Goal: Communication & Community: Share content

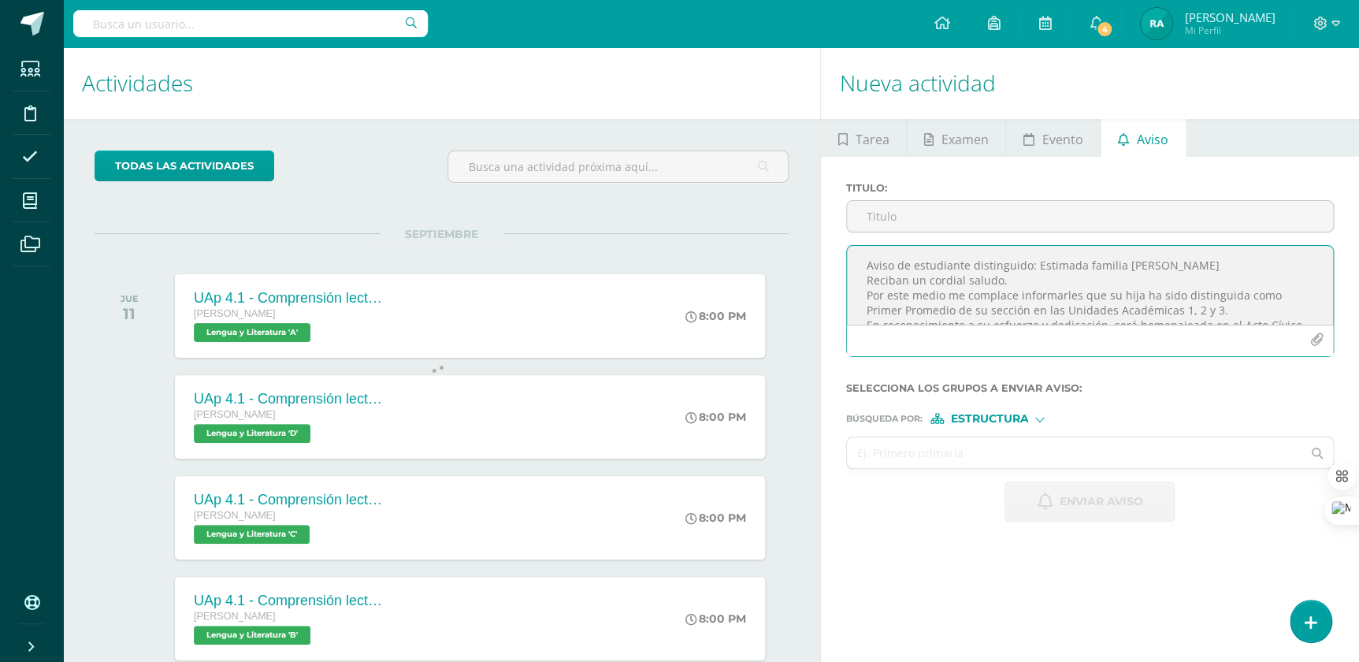
drag, startPoint x: 1033, startPoint y: 268, endPoint x: 851, endPoint y: 254, distance: 183.2
click at [851, 254] on textarea "Aviso de estudiante distinguido: Estimada familia [PERSON_NAME] Reciban un cord…" at bounding box center [1090, 285] width 486 height 79
type textarea "Estimada familia [PERSON_NAME] Reciban un cordial saludo. Por este medio me com…"
click at [882, 217] on input "Titulo :" at bounding box center [1090, 216] width 486 height 31
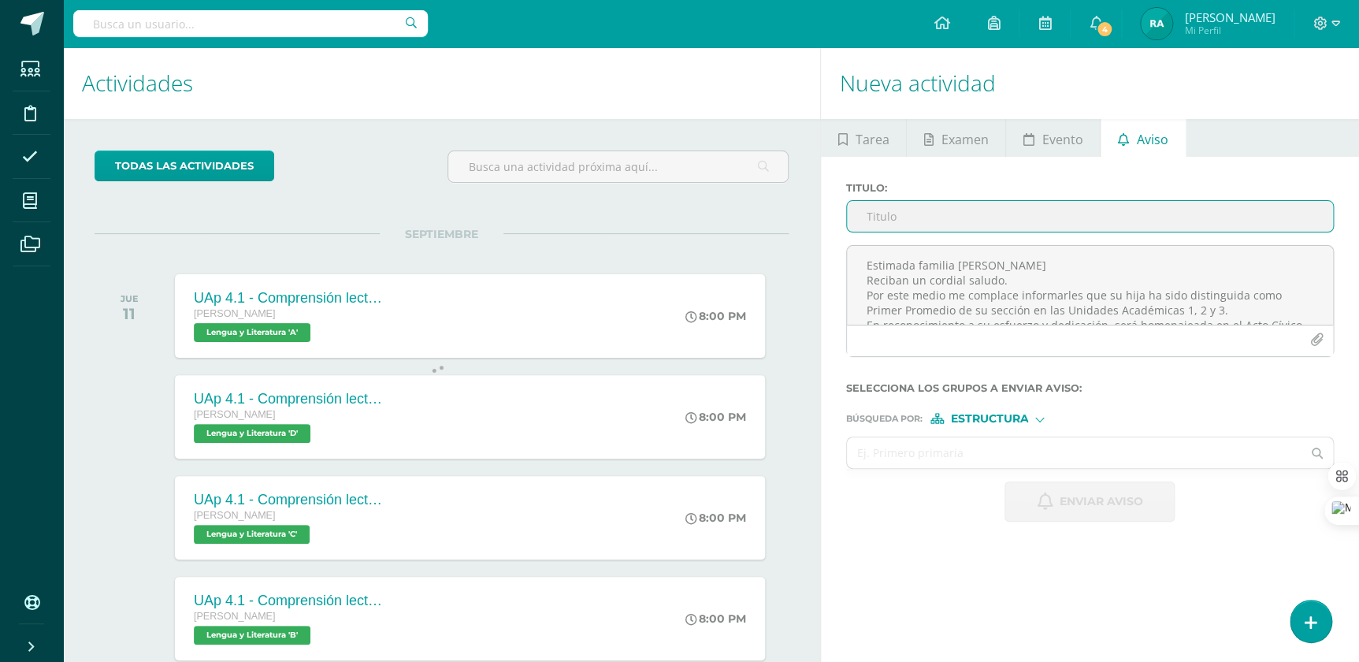
paste input "Aviso de estudiante distinguido:"
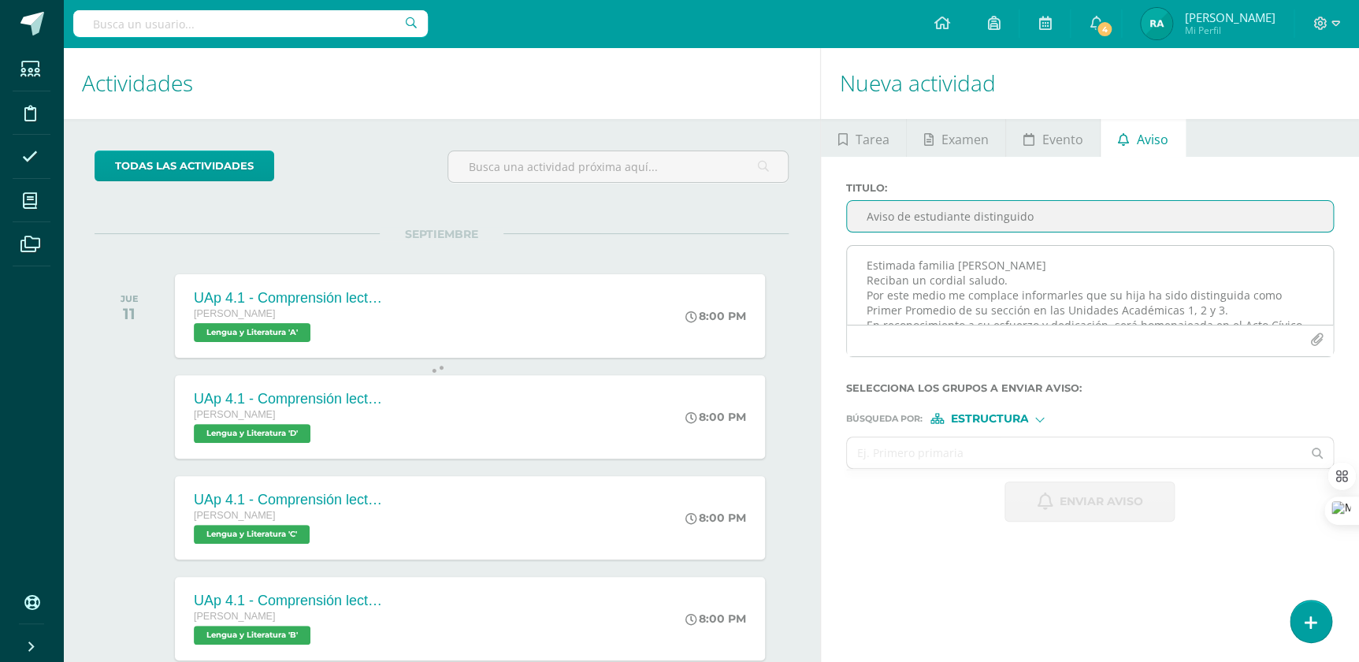
type input "Aviso de estudiante distinguido"
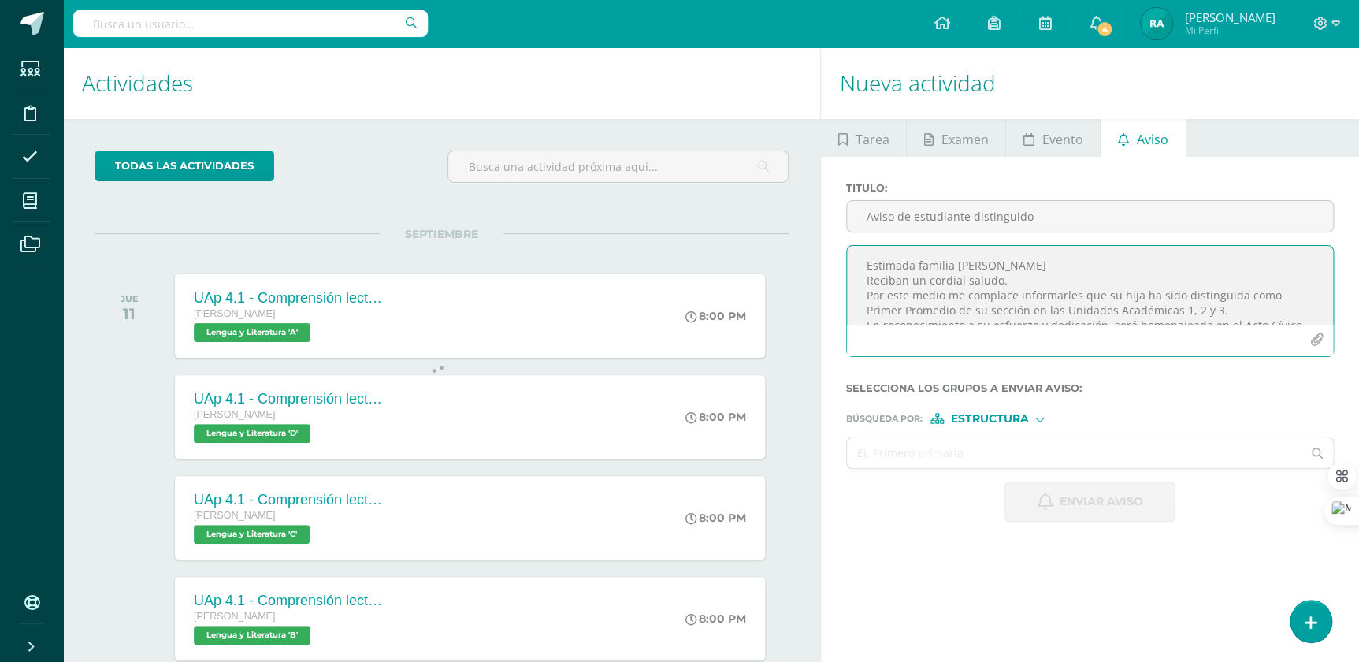
drag, startPoint x: 1044, startPoint y: 261, endPoint x: 953, endPoint y: 264, distance: 91.4
click at [953, 264] on textarea "Estimada familia [PERSON_NAME] Reciban un cordial saludo. Por este medio me com…" at bounding box center [1090, 285] width 486 height 79
click at [973, 296] on textarea "Estimada familia [PERSON_NAME]: Reciban un cordial saludo. Por este medio me co…" at bounding box center [1090, 285] width 486 height 79
click at [1134, 290] on textarea "Estimada familia [PERSON_NAME]: Reciban un cordial saludo. Por este medio me co…" at bounding box center [1090, 285] width 486 height 79
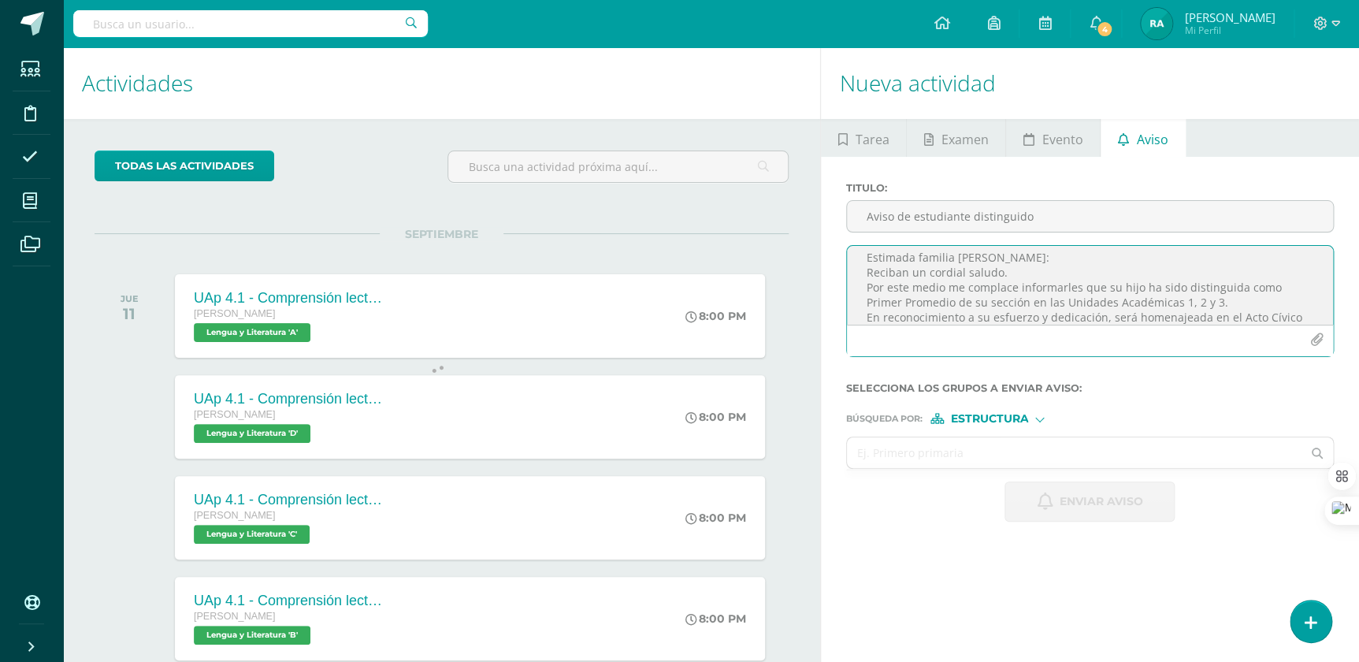
click at [1231, 286] on textarea "Estimada familia [PERSON_NAME]: Reciban un cordial saludo. Por este medio me co…" at bounding box center [1090, 285] width 486 height 79
click at [1195, 303] on textarea "Estimada familia [PERSON_NAME]: Reciban un cordial saludo. Por este medio me co…" at bounding box center [1090, 285] width 486 height 79
click at [1106, 299] on textarea "Estimada familia [PERSON_NAME]: Reciban un cordial saludo. Por este medio me co…" at bounding box center [1090, 285] width 486 height 79
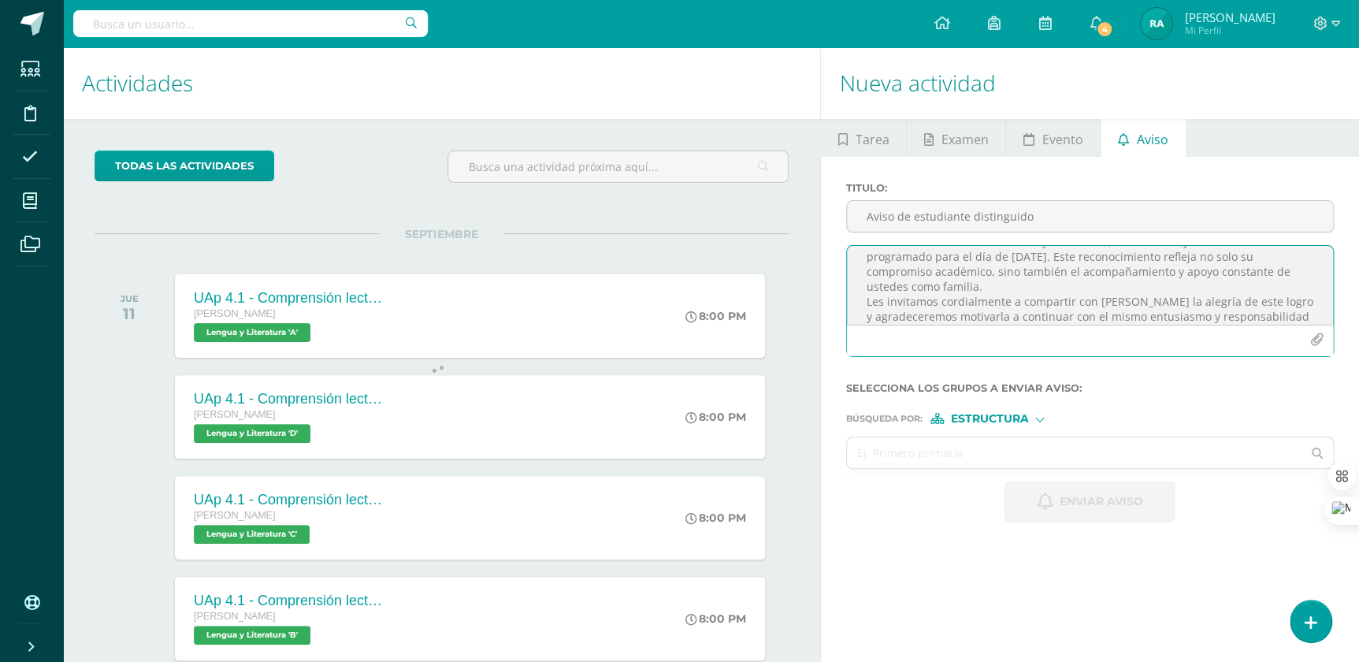
click at [1106, 299] on textarea "Estimada familia [PERSON_NAME]: Reciban un cordial saludo. Por este medio me co…" at bounding box center [1090, 285] width 486 height 79
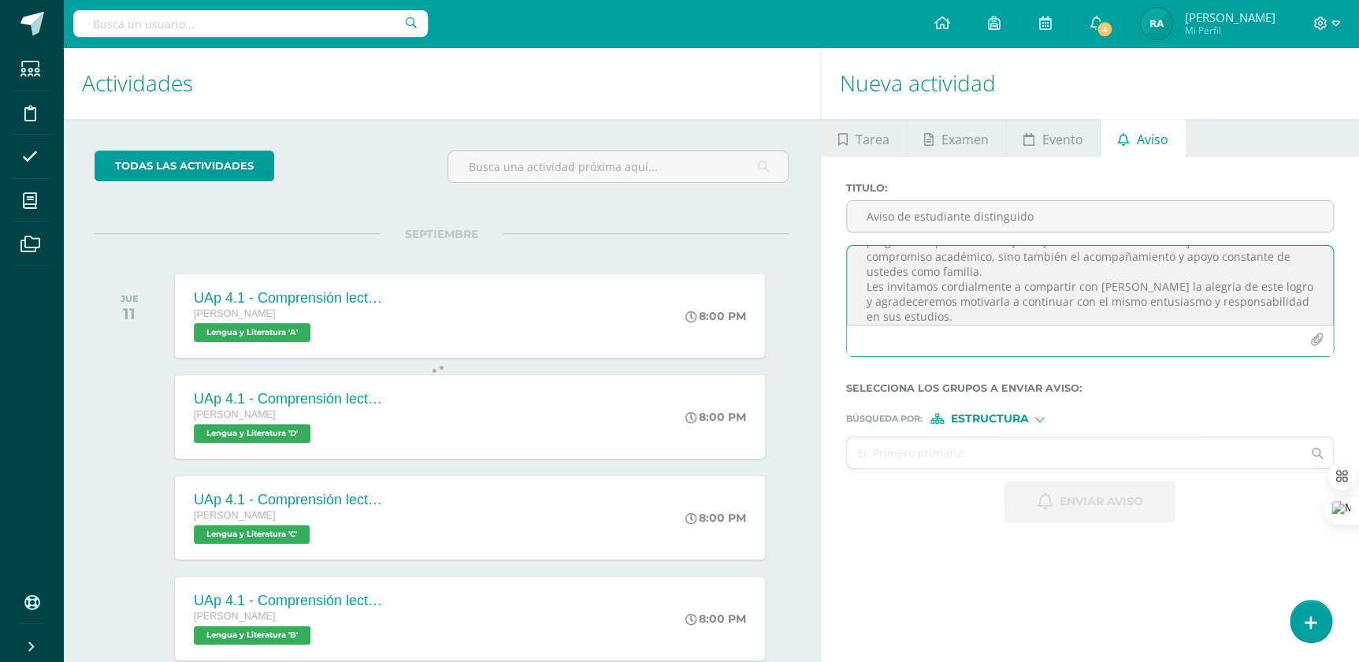
click at [995, 305] on textarea "Estimada familia [PERSON_NAME]: Reciban un cordial saludo. Por este medio me co…" at bounding box center [1090, 285] width 486 height 79
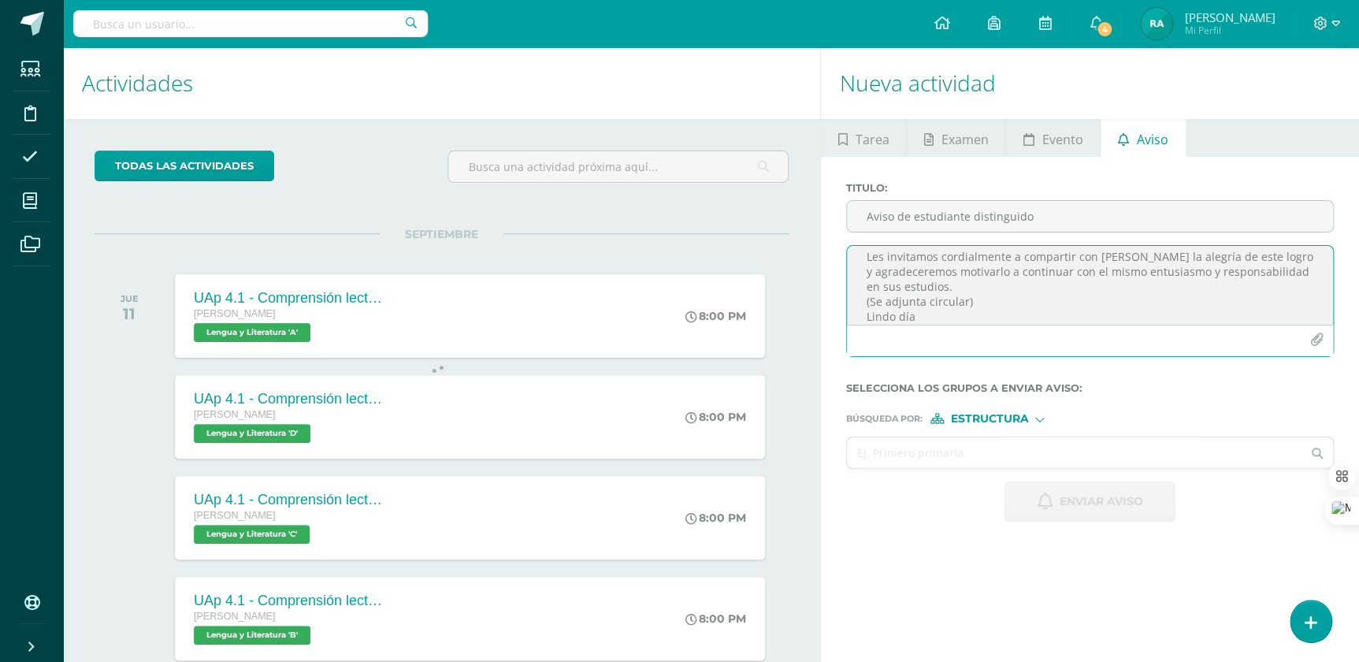
type textarea "Estimada familia [PERSON_NAME]: Reciban un cordial saludo. Por este medio me co…"
click at [991, 416] on span "Estructura" at bounding box center [989, 418] width 78 height 9
click at [984, 457] on span "Persona" at bounding box center [995, 461] width 57 height 9
click at [976, 453] on input "text" at bounding box center [1074, 452] width 454 height 31
type input "[PERSON_NAME]"
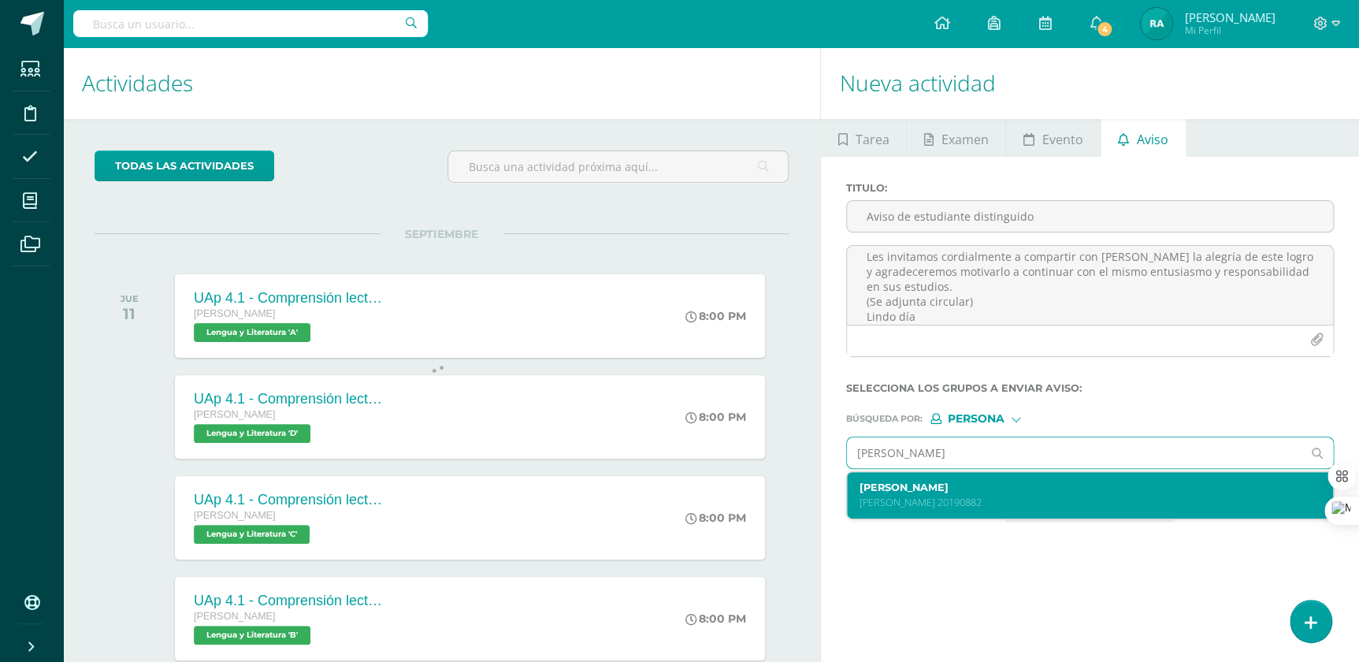
click at [976, 492] on label "[PERSON_NAME]" at bounding box center [1079, 487] width 441 height 12
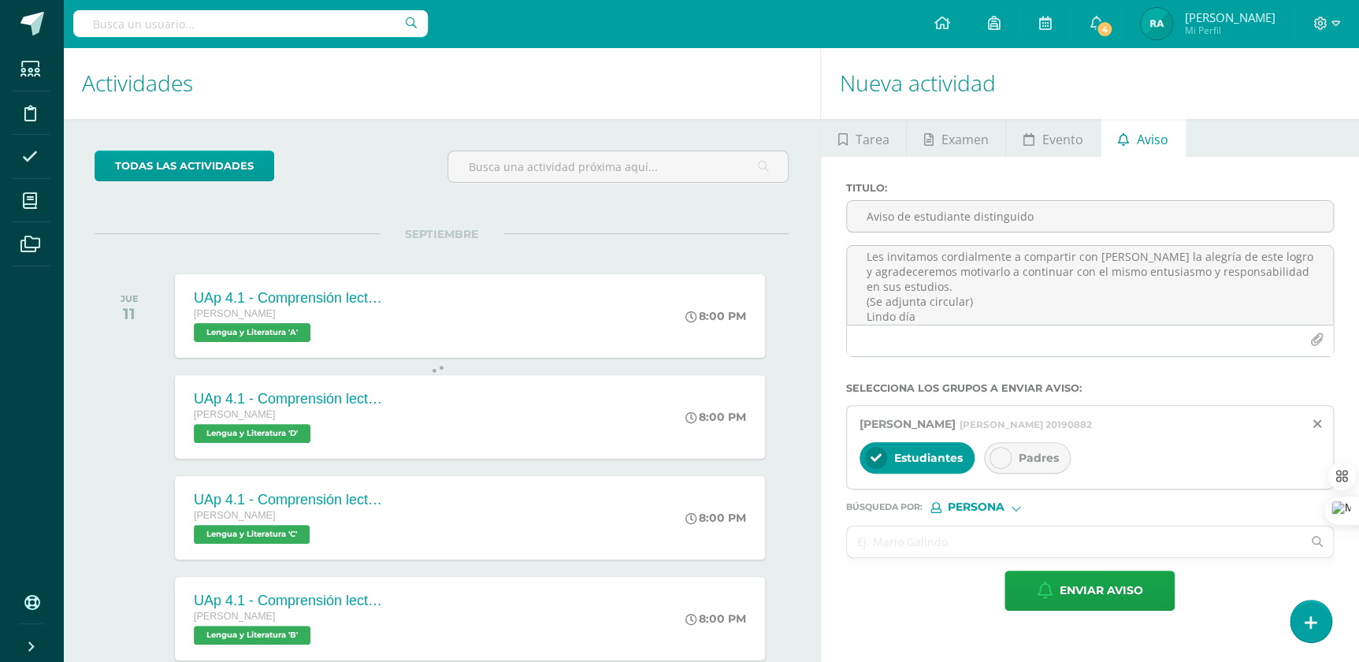
click at [1018, 446] on div "Padres" at bounding box center [1027, 458] width 87 height 32
click at [969, 541] on input "text" at bounding box center [1074, 541] width 454 height 31
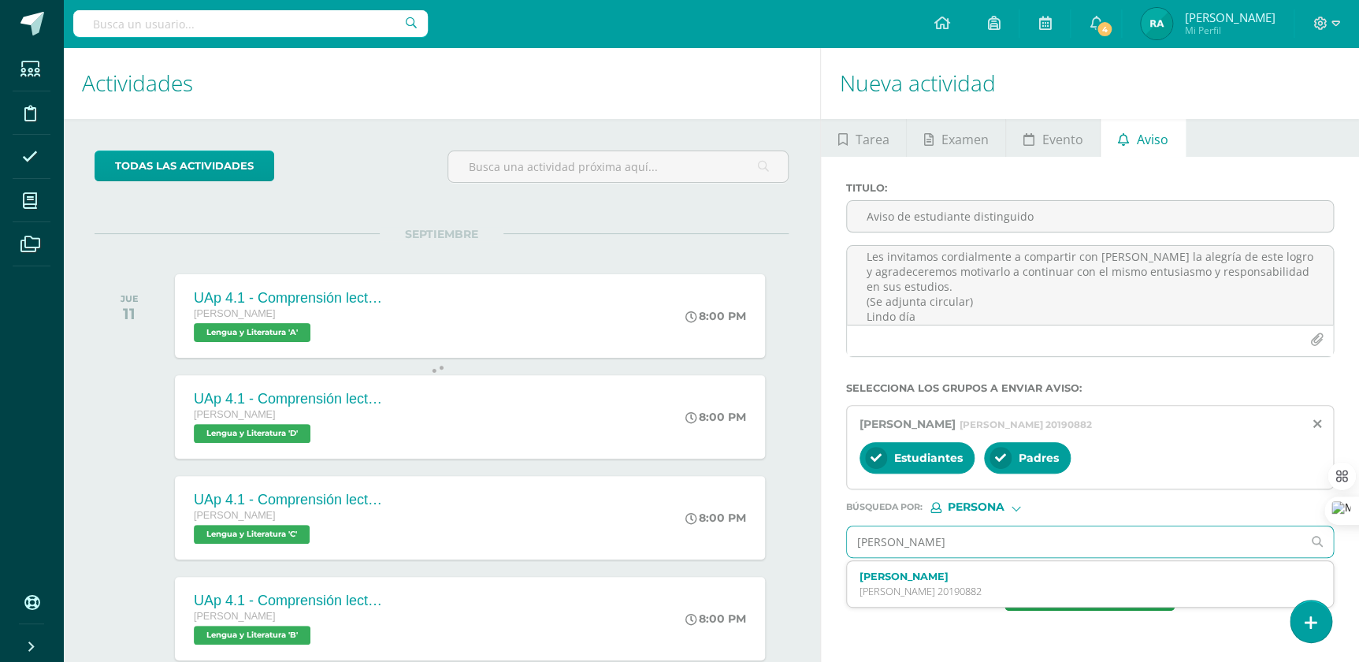
type input "[PERSON_NAME]"
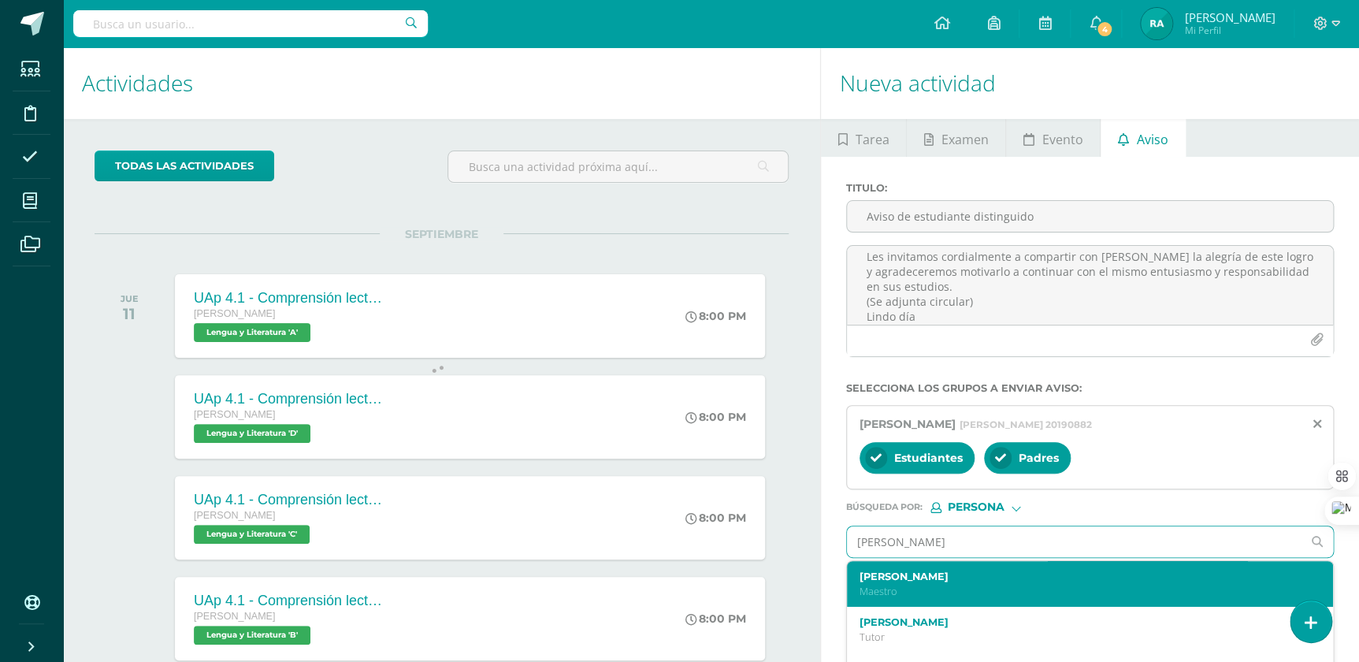
click at [962, 593] on p "Maestro" at bounding box center [1079, 590] width 441 height 13
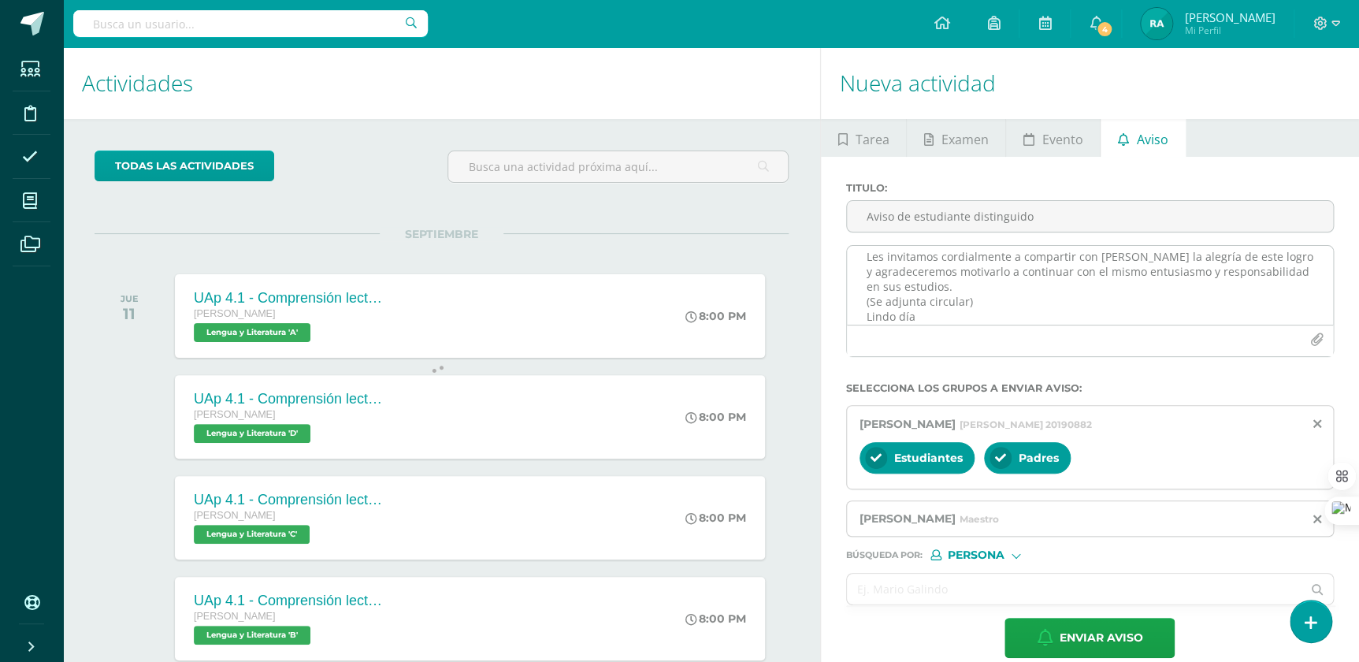
click at [1325, 338] on button "button" at bounding box center [1316, 339] width 31 height 31
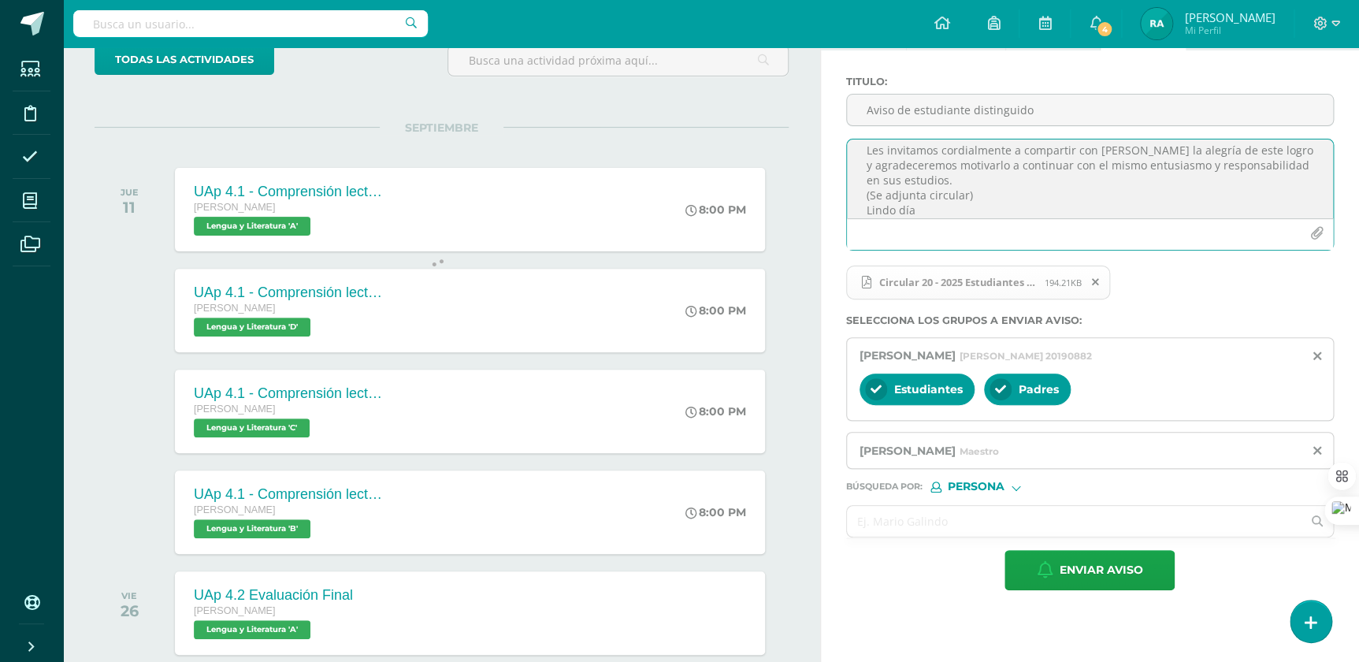
scroll to position [143, 0]
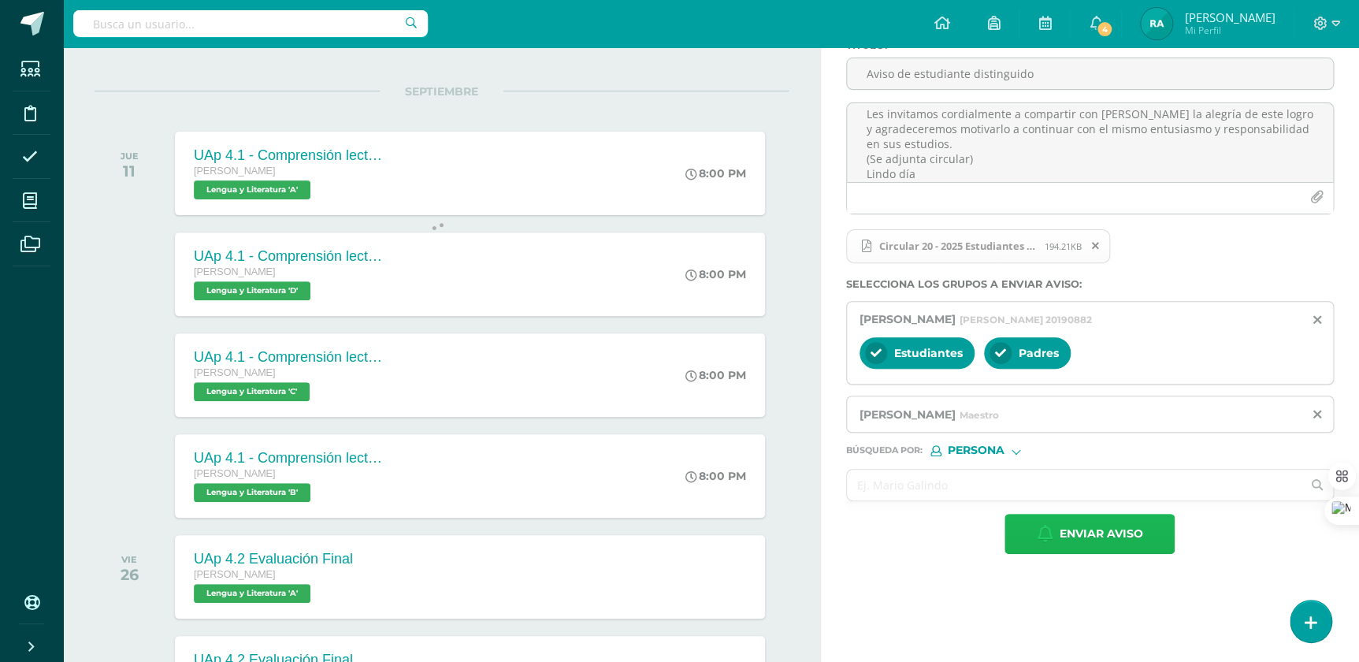
click at [1099, 535] on span "Enviar aviso" at bounding box center [1099, 533] width 83 height 39
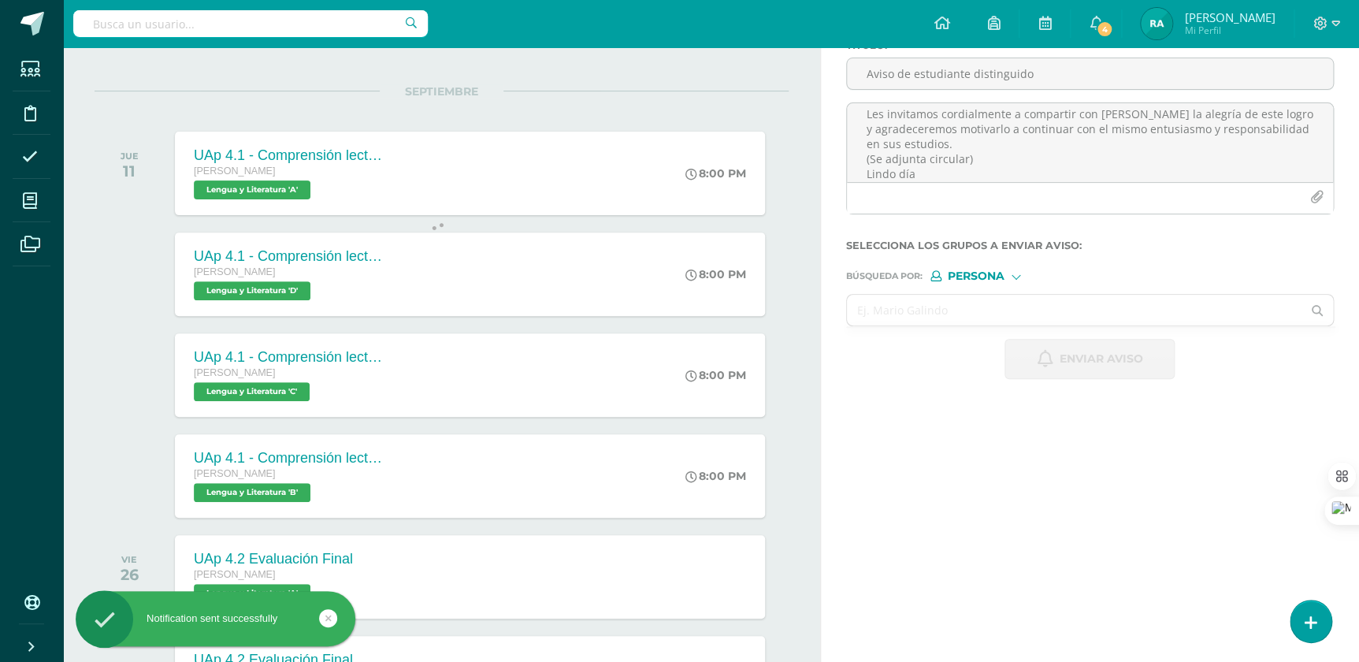
scroll to position [0, 0]
